Goal: Task Accomplishment & Management: Manage account settings

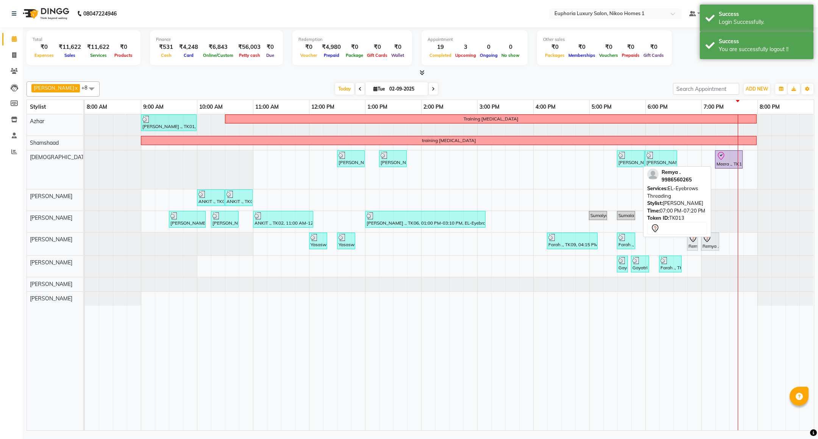
click at [713, 241] on div at bounding box center [710, 238] width 15 height 9
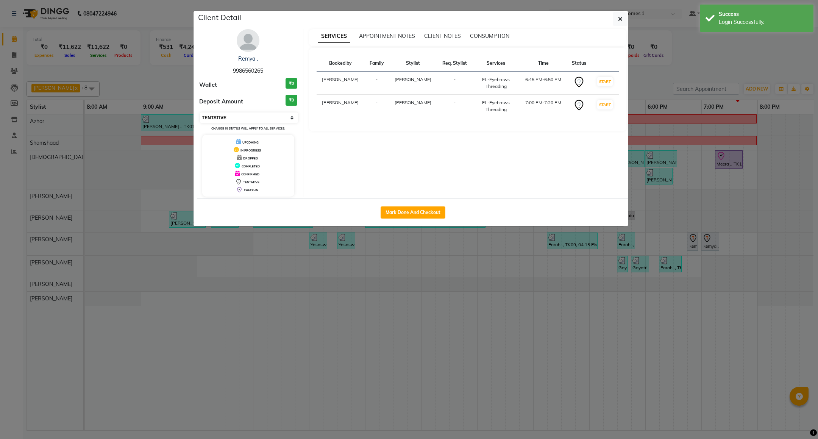
click at [259, 117] on select "Select IN SERVICE CONFIRMED TENTATIVE CHECK IN MARK DONE DROPPED UPCOMING" at bounding box center [249, 118] width 98 height 11
select select "8"
click at [200, 113] on select "Select IN SERVICE CONFIRMED TENTATIVE CHECK IN MARK DONE DROPPED UPCOMING" at bounding box center [249, 118] width 98 height 11
click at [617, 23] on button "button" at bounding box center [620, 19] width 14 height 14
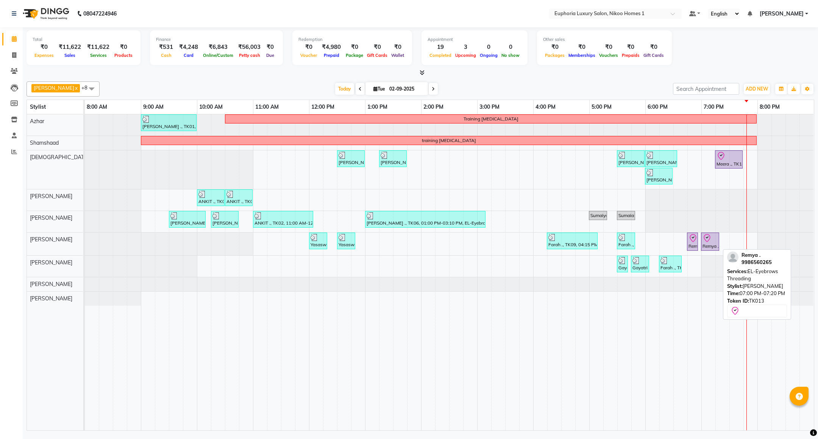
click at [714, 243] on div at bounding box center [710, 238] width 15 height 9
select select "8"
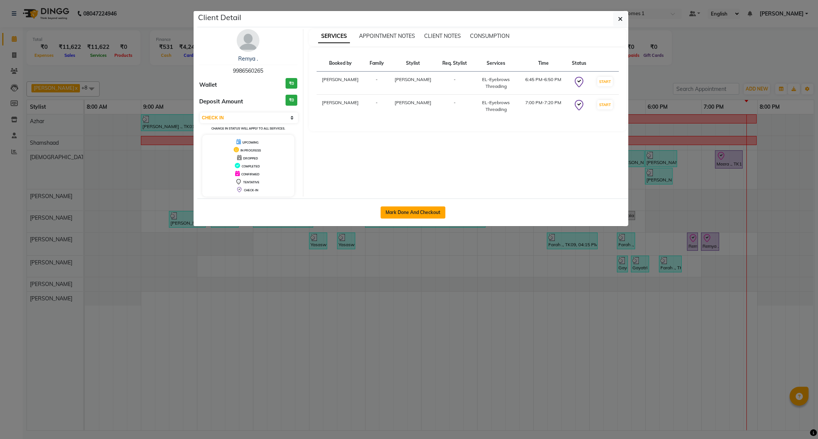
click at [392, 213] on button "Mark Done And Checkout" at bounding box center [413, 212] width 65 height 12
select select "service"
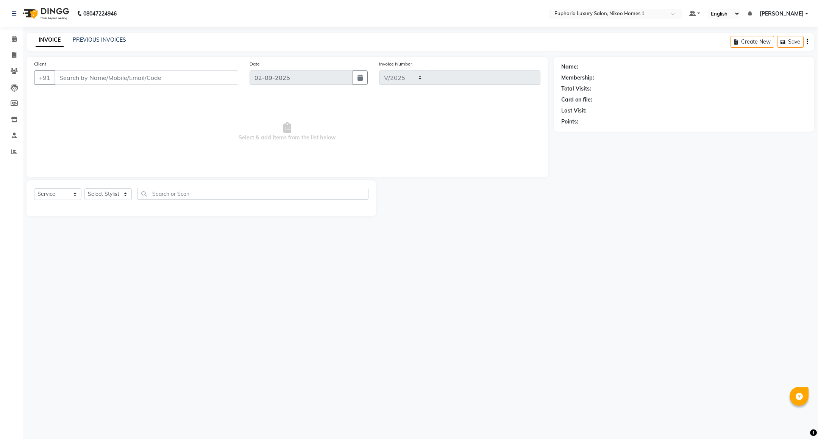
select select "7987"
type input "3752"
type input "99******65"
select select "74089"
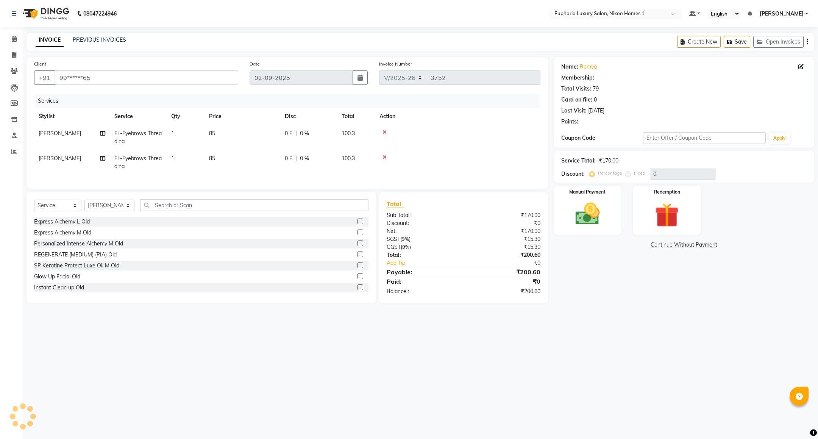
select select "1: Object"
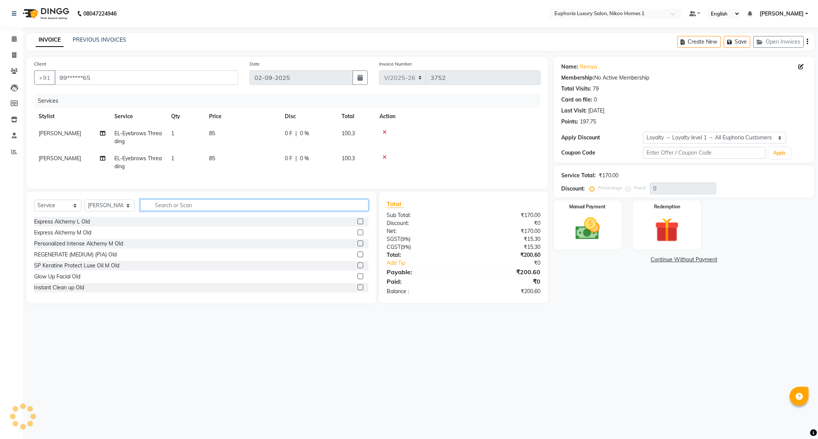
click at [163, 211] on input "text" at bounding box center [254, 205] width 228 height 12
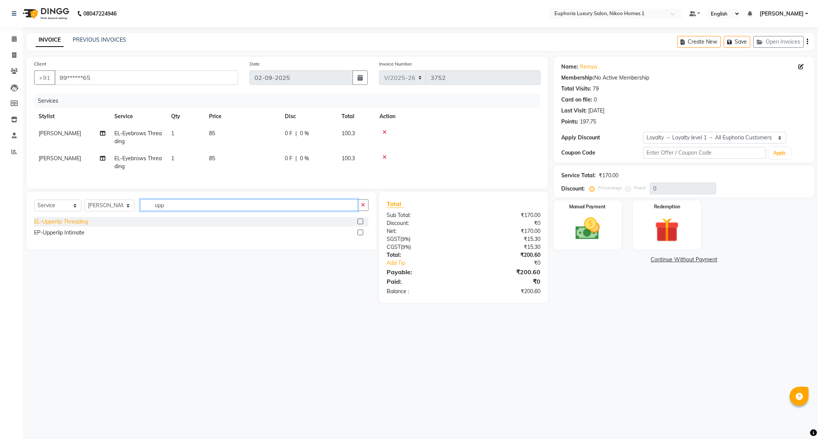
type input "upp"
click at [84, 226] on div "EL-Upperlip Threading" at bounding box center [61, 222] width 54 height 8
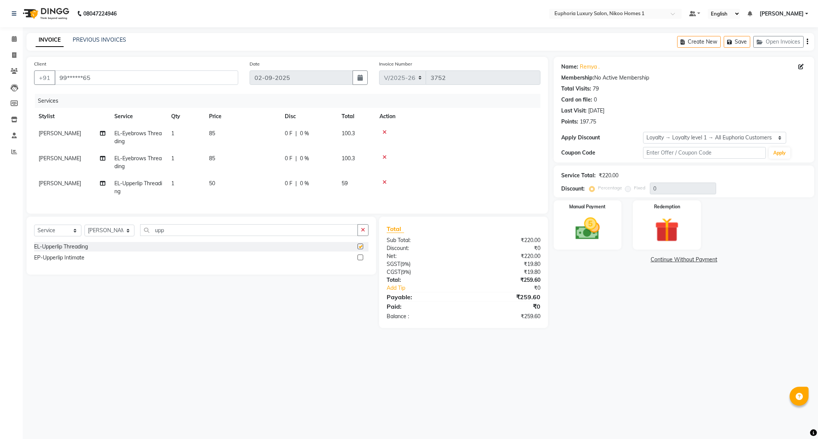
checkbox input "false"
click at [585, 236] on img at bounding box center [587, 228] width 41 height 29
click at [615, 261] on span "UPI" at bounding box center [615, 260] width 12 height 9
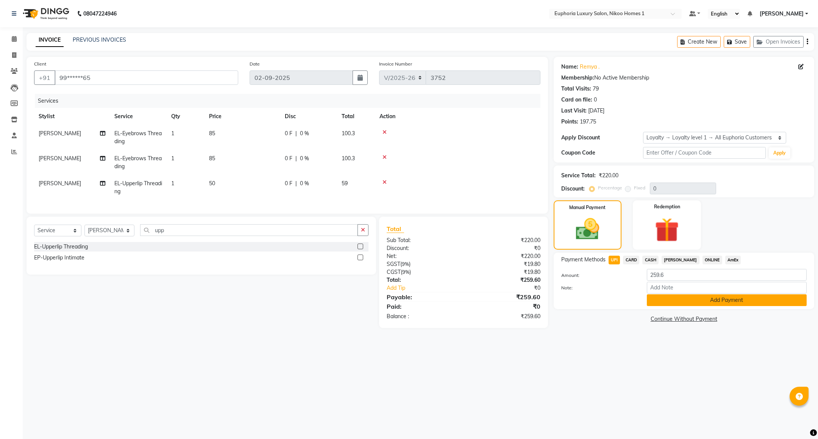
click at [698, 303] on button "Add Payment" at bounding box center [727, 300] width 160 height 12
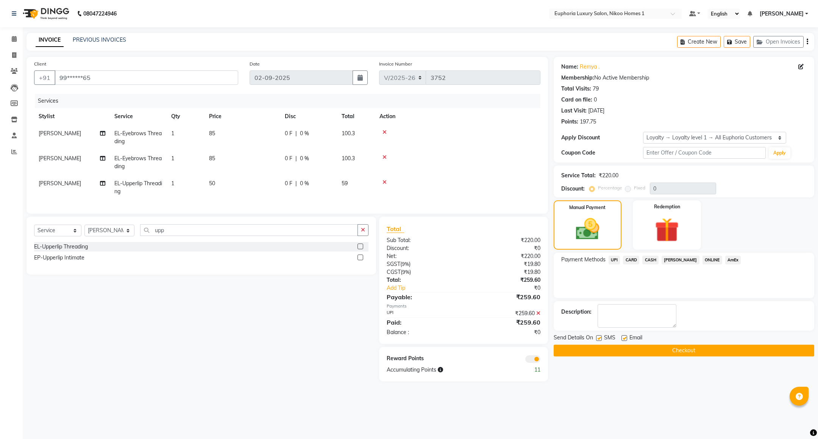
click at [652, 351] on button "Checkout" at bounding box center [684, 351] width 261 height 12
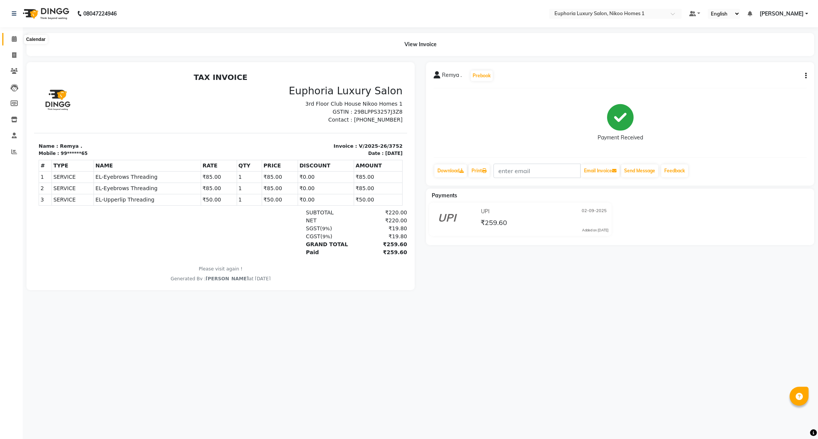
click at [13, 41] on icon at bounding box center [14, 39] width 5 height 6
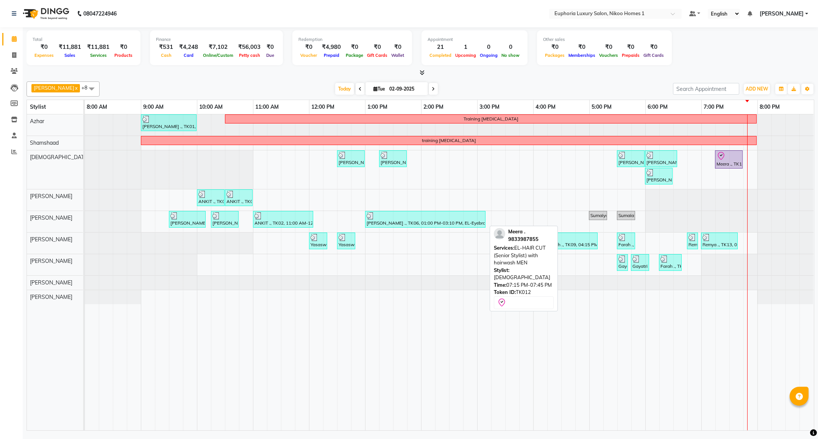
click at [742, 167] on div at bounding box center [742, 159] width 3 height 17
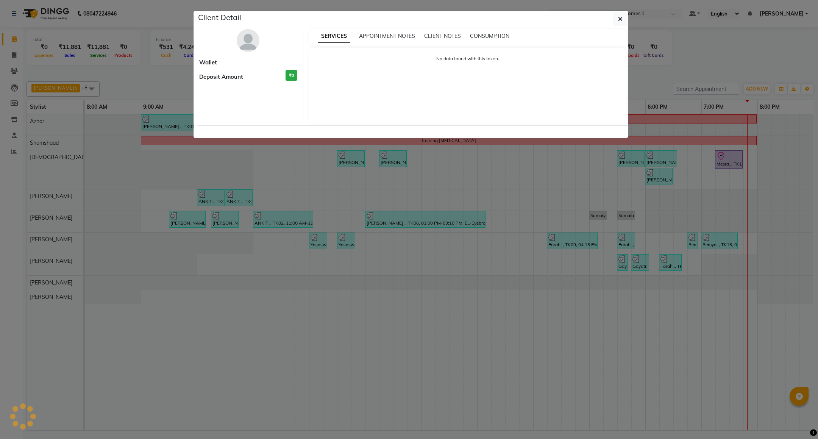
select select "8"
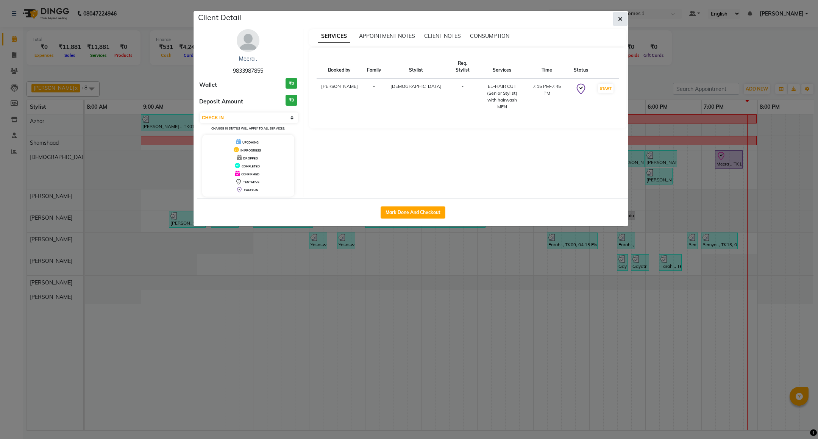
click at [617, 16] on button "button" at bounding box center [620, 19] width 14 height 14
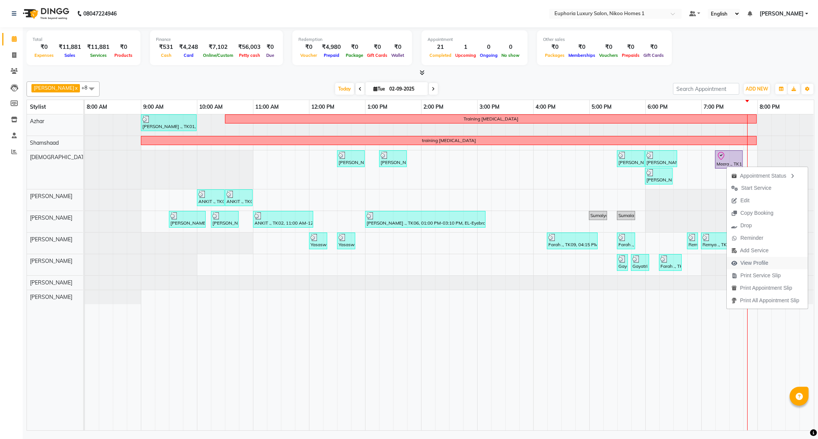
click at [743, 262] on span "View Profile" at bounding box center [755, 263] width 28 height 8
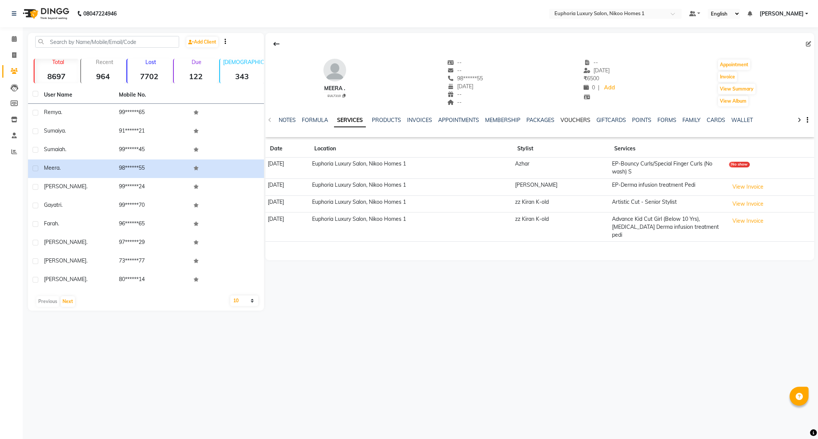
click at [586, 118] on link "VOUCHERS" at bounding box center [576, 120] width 30 height 7
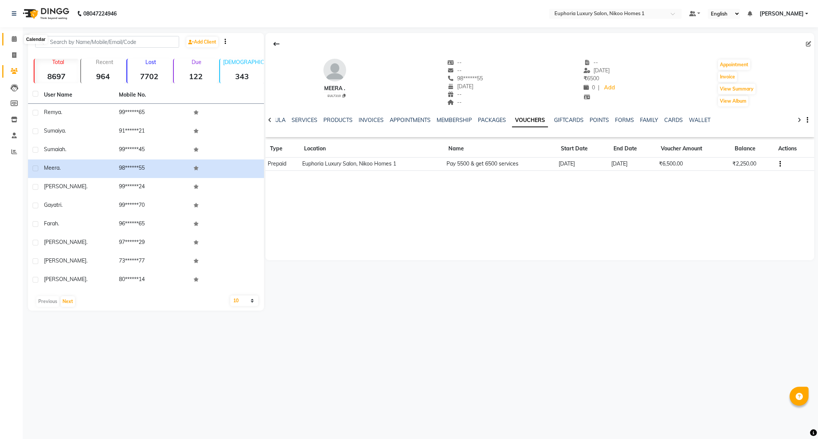
click at [13, 36] on icon at bounding box center [14, 39] width 5 height 6
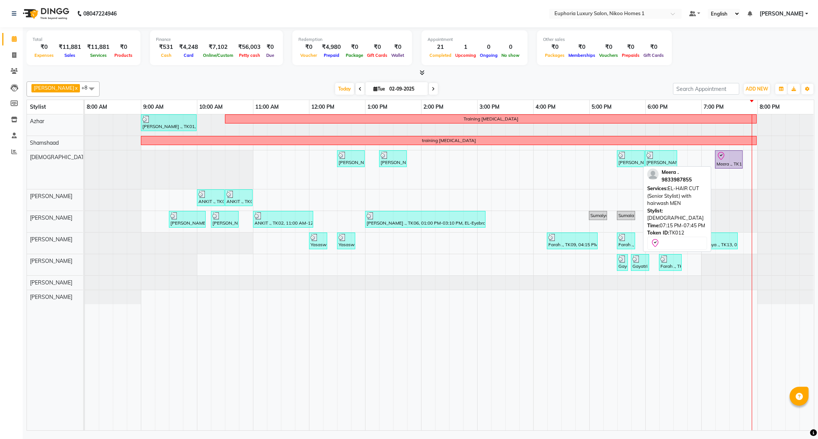
click at [731, 164] on div "Meera ., TK12, 07:15 PM-07:45 PM, EL-HAIR CUT (Senior Stylist) with hairwash MEN" at bounding box center [729, 160] width 26 height 16
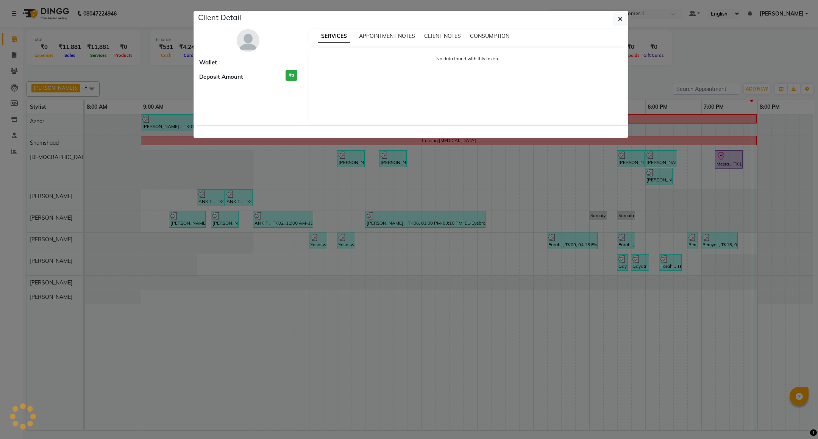
select select "8"
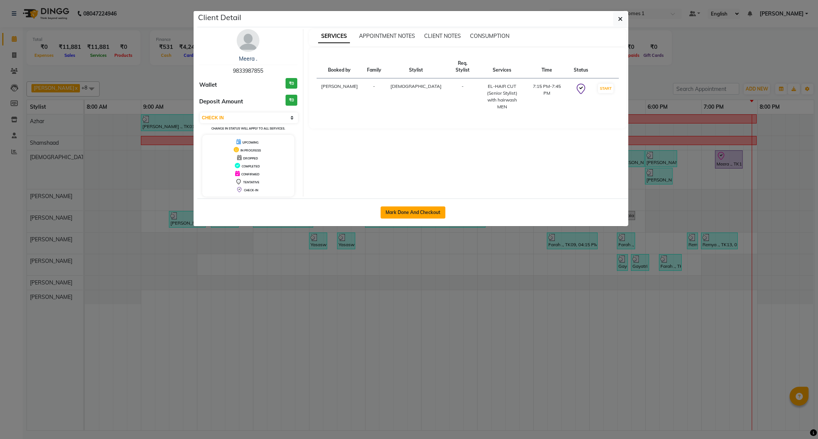
click at [397, 211] on button "Mark Done And Checkout" at bounding box center [413, 212] width 65 height 12
select select "service"
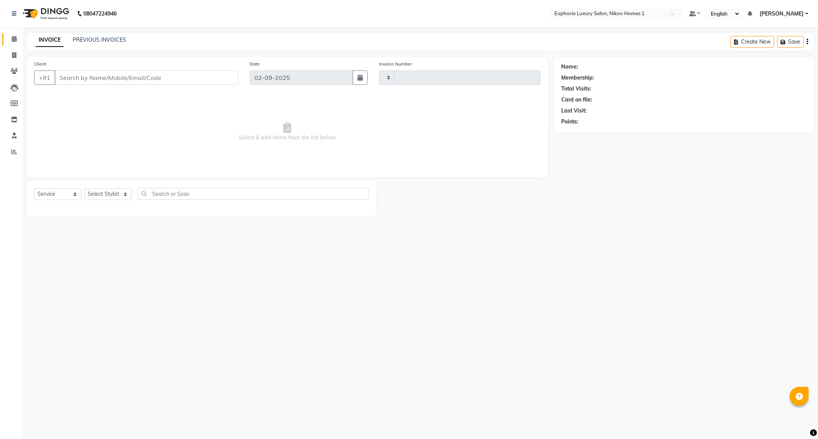
type input "3753"
select select "7987"
type input "98******55"
select select "85373"
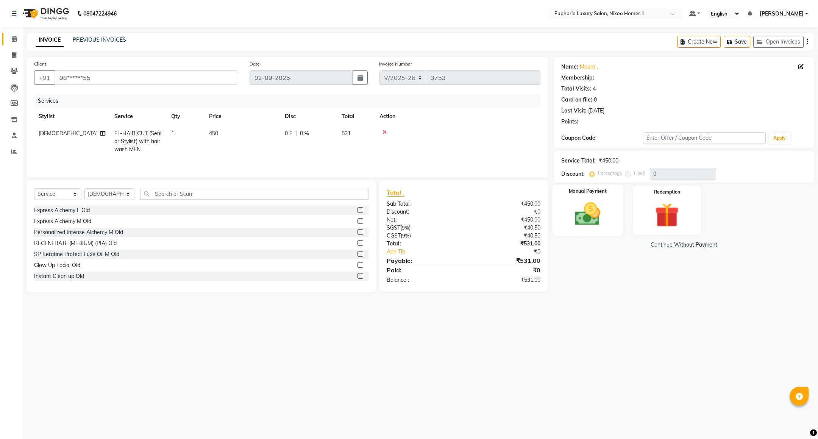
select select "1: Object"
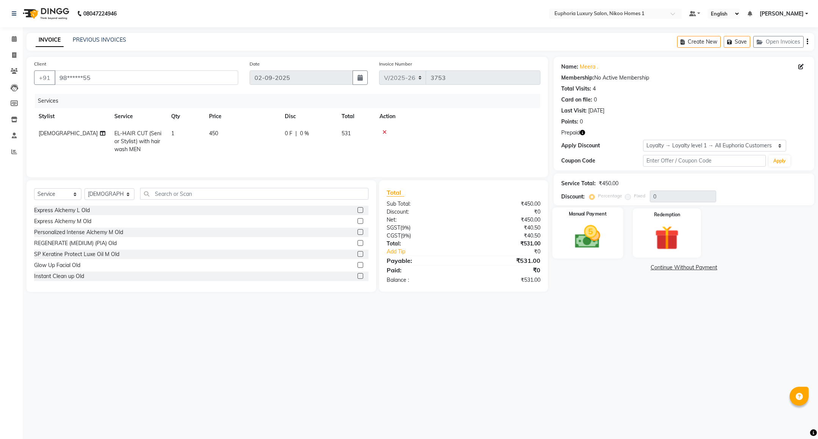
click at [598, 226] on img at bounding box center [587, 236] width 41 height 29
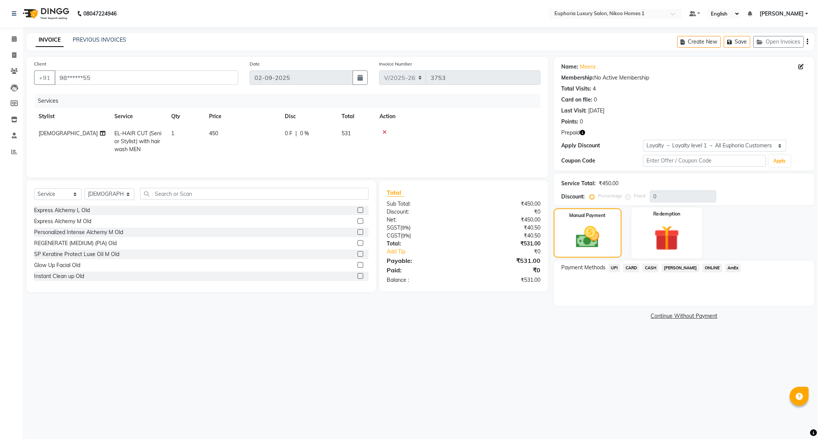
click at [680, 248] on img at bounding box center [667, 237] width 41 height 31
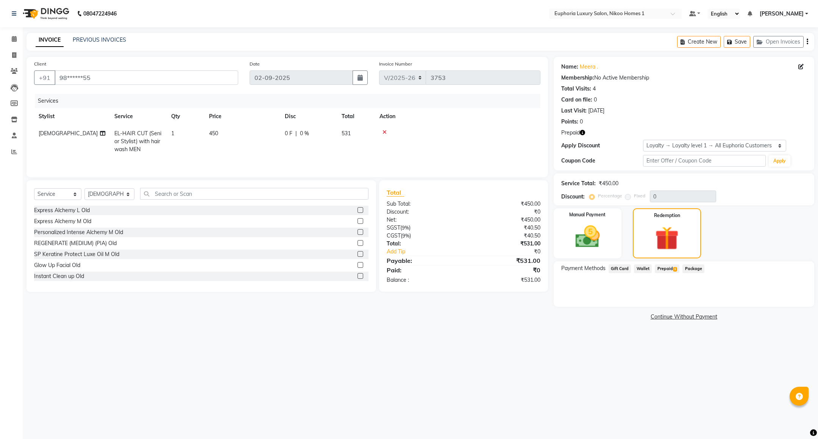
click at [667, 267] on span "Prepaid 1" at bounding box center [667, 268] width 25 height 9
click at [783, 300] on button "Add" at bounding box center [789, 299] width 28 height 13
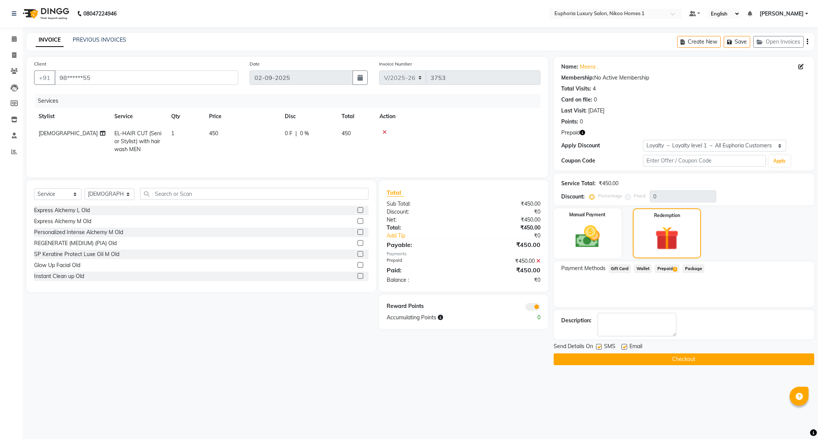
click at [658, 356] on button "Checkout" at bounding box center [684, 359] width 261 height 12
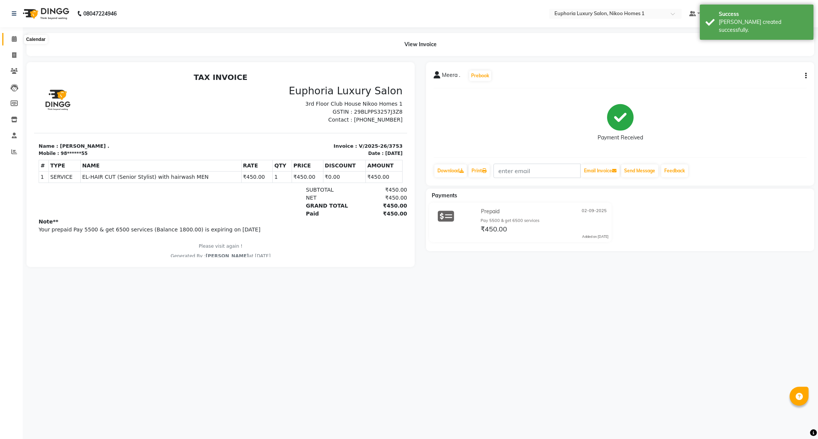
click at [11, 38] on span at bounding box center [14, 39] width 13 height 9
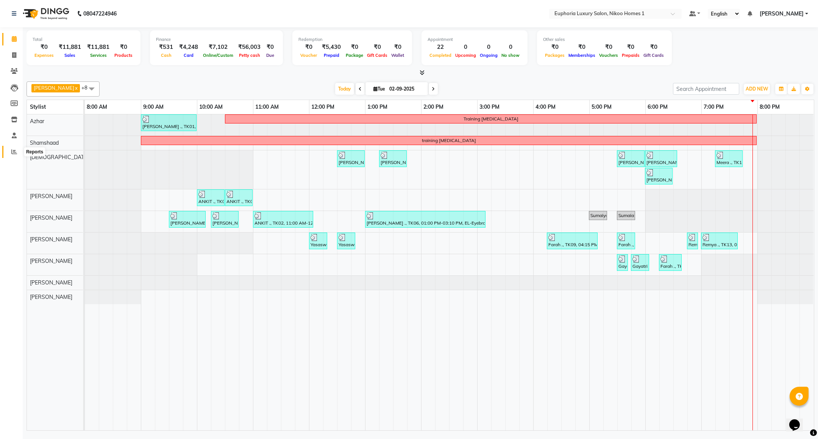
click at [13, 152] on icon at bounding box center [14, 152] width 6 height 6
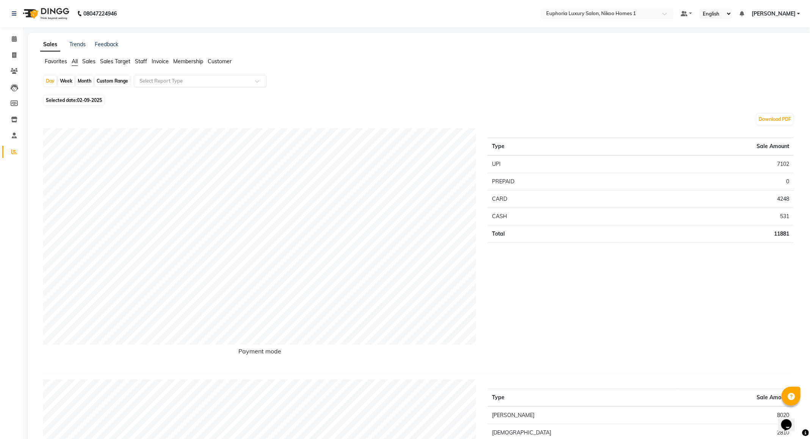
click at [180, 82] on input "text" at bounding box center [192, 81] width 109 height 8
click at [165, 102] on div "Daily Sales" at bounding box center [200, 94] width 132 height 15
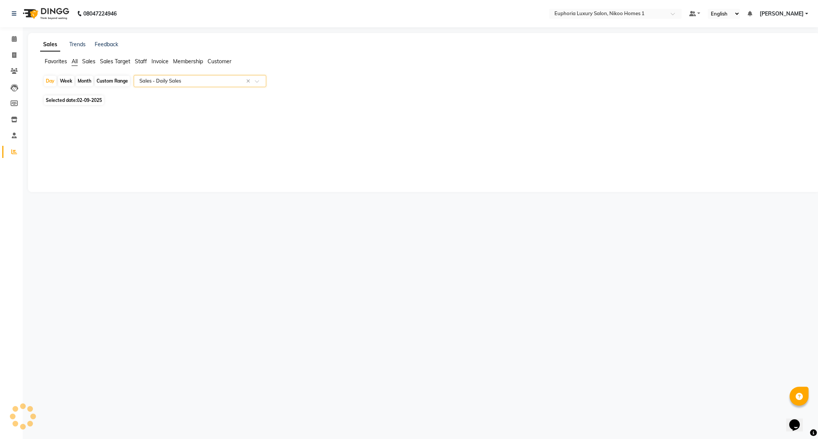
select select "full_report"
select select "csv"
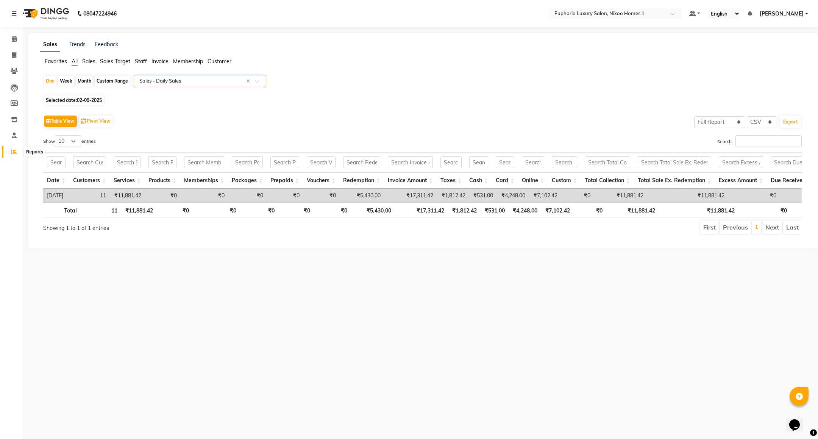
click at [16, 151] on icon at bounding box center [14, 152] width 6 height 6
